Goal: Find specific page/section

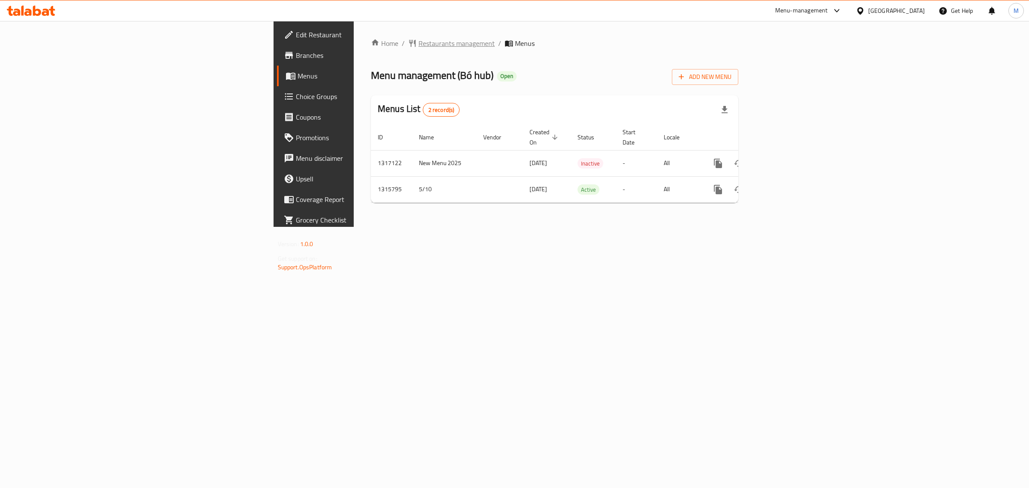
drag, startPoint x: 0, startPoint y: 0, endPoint x: 287, endPoint y: 42, distance: 289.6
click at [419, 42] on span "Restaurants management" at bounding box center [457, 43] width 76 height 10
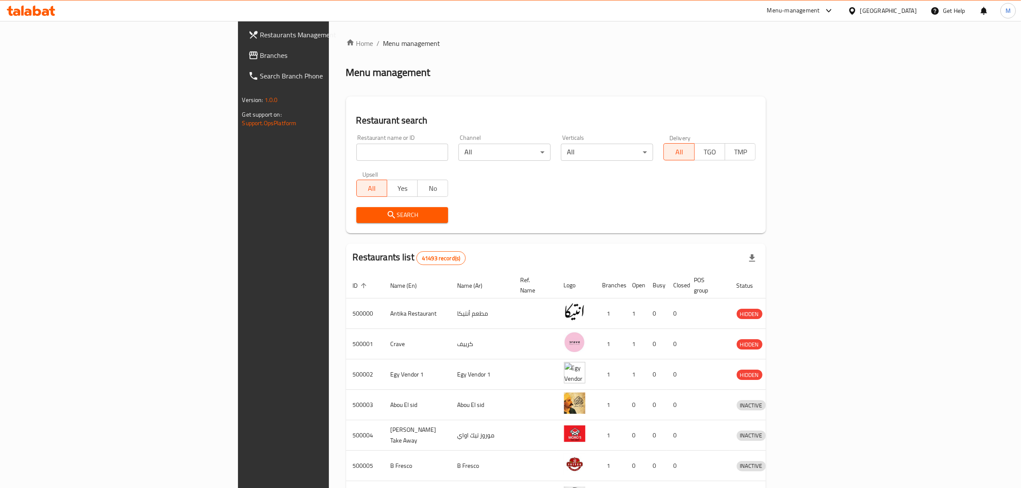
click at [857, 9] on icon at bounding box center [852, 10] width 9 height 9
click at [821, 221] on div "[GEOGRAPHIC_DATA]" at bounding box center [823, 224] width 57 height 9
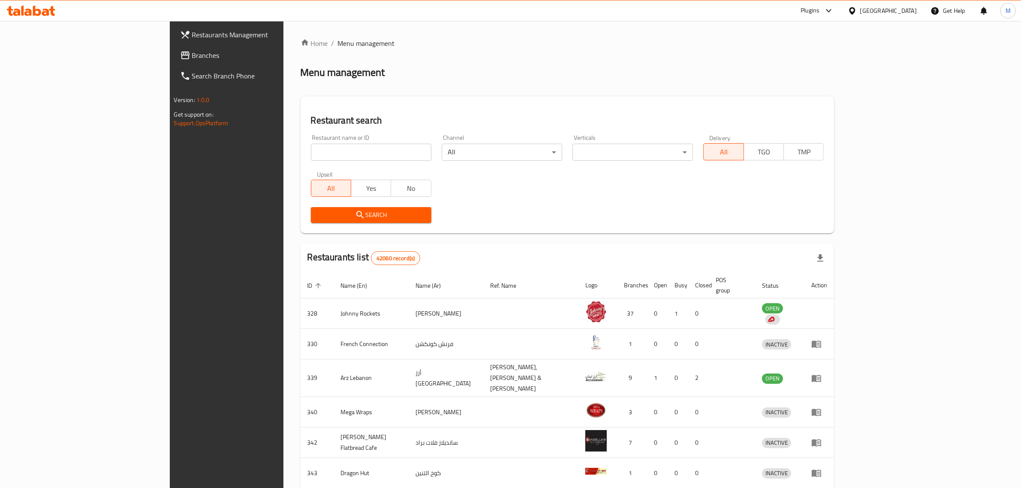
click at [820, 12] on div "Plugins" at bounding box center [810, 11] width 19 height 10
click at [750, 133] on div "Restaurant-Management" at bounding box center [747, 137] width 67 height 9
